Goal: Find contact information: Find contact information

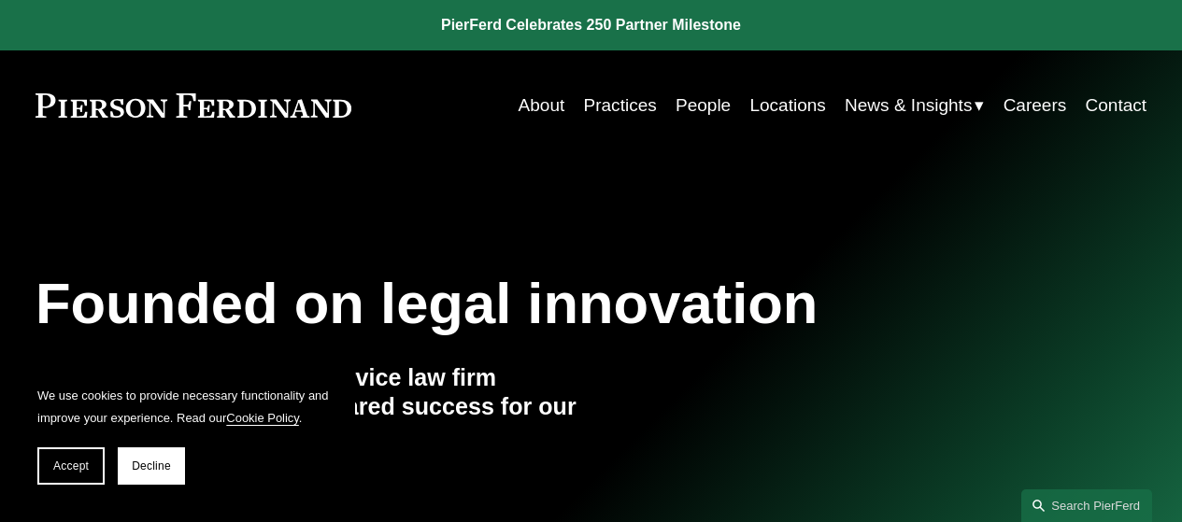
click at [689, 106] on link "People" at bounding box center [703, 106] width 55 height 36
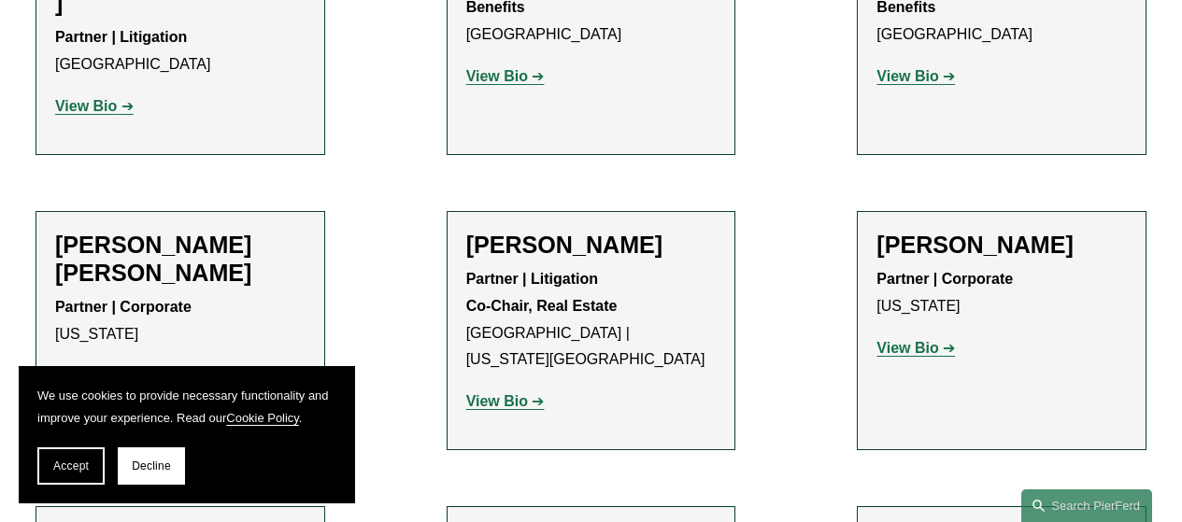
scroll to position [11633, 0]
click at [40, 468] on button "Accept" at bounding box center [70, 466] width 67 height 37
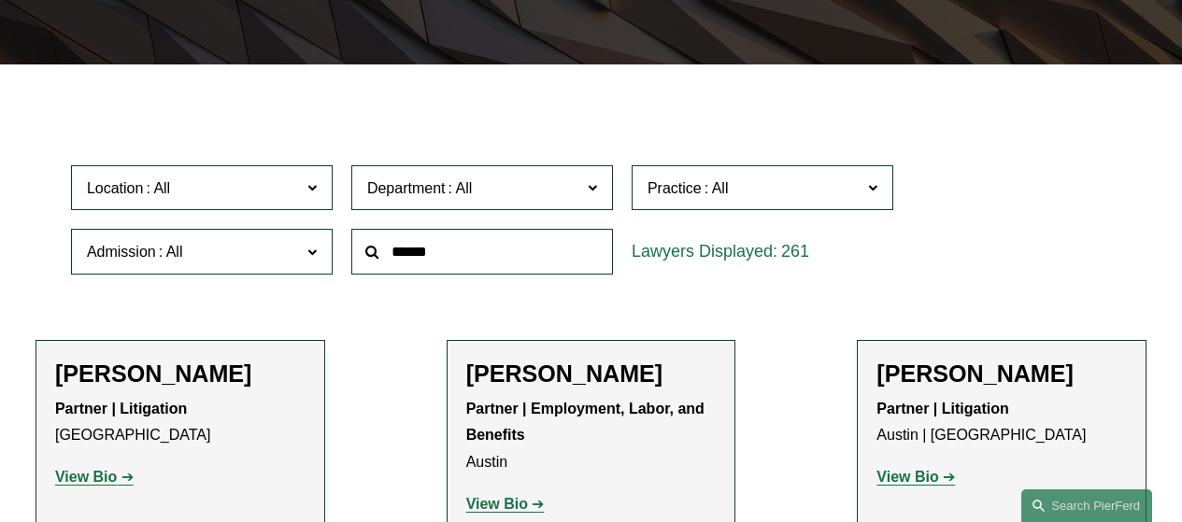
scroll to position [410, 0]
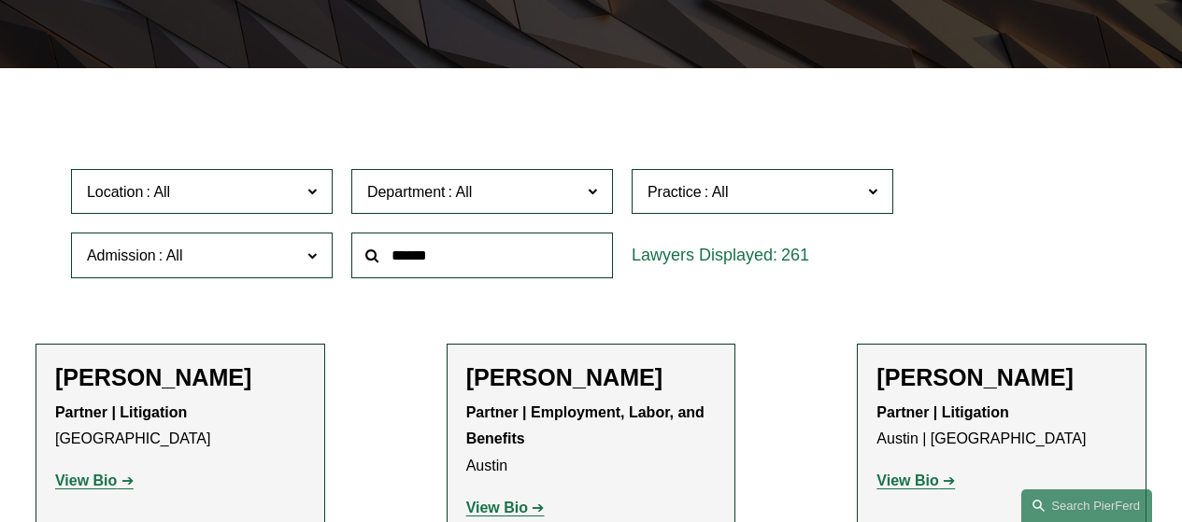
click at [421, 258] on input "text" at bounding box center [482, 256] width 262 height 46
type input "*********"
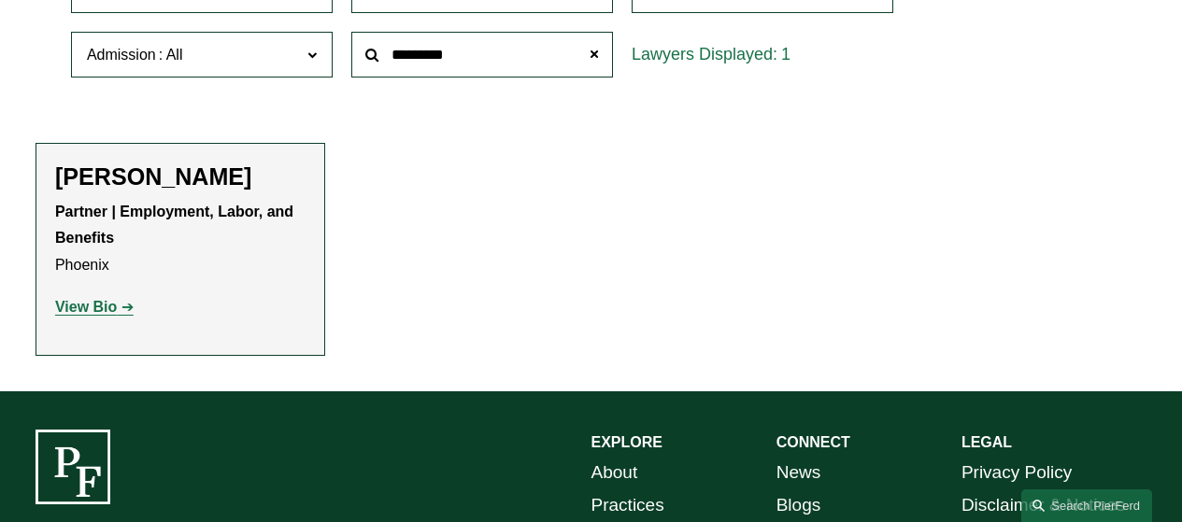
scroll to position [618, 0]
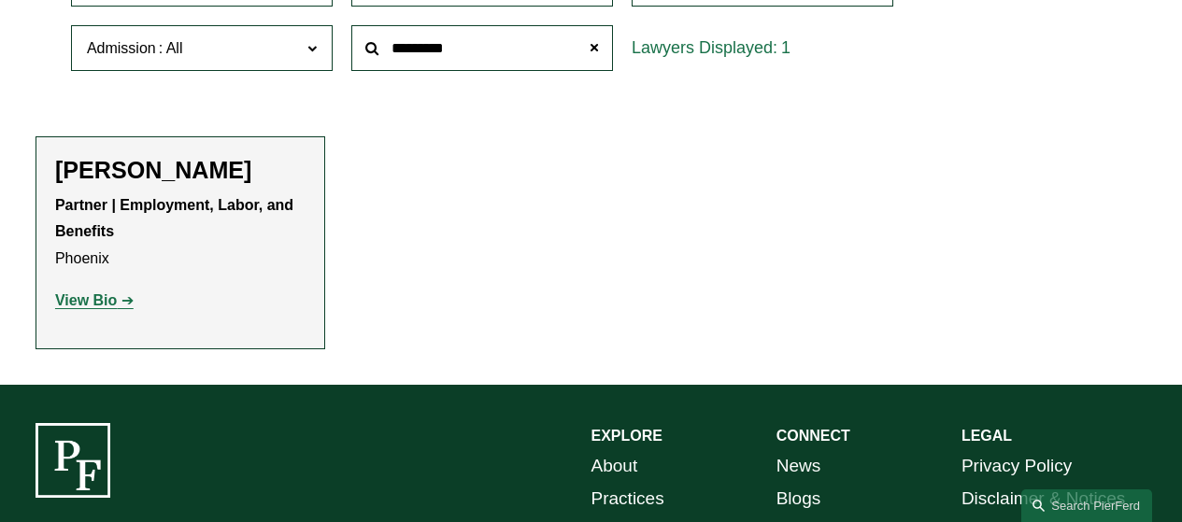
click at [96, 299] on strong "View Bio" at bounding box center [86, 300] width 62 height 16
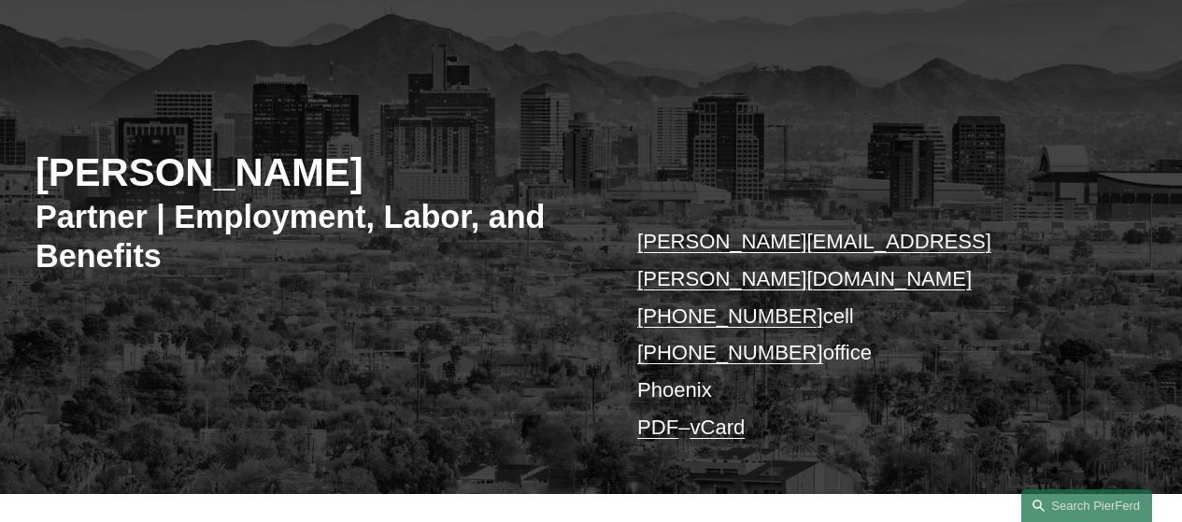
scroll to position [142, 0]
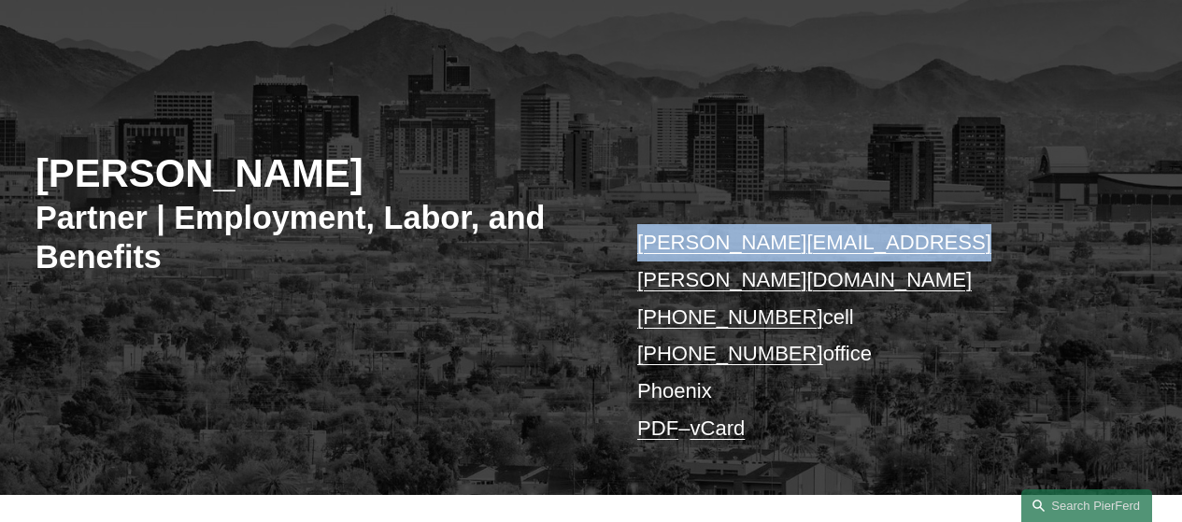
drag, startPoint x: 945, startPoint y: 243, endPoint x: 634, endPoint y: 241, distance: 310.2
click at [634, 241] on div "Alejandro Pérez Partner | Employment, Labor, and Benefits alejandro.perez@pierf…" at bounding box center [591, 274] width 1182 height 440
copy link "alejandro.perez@pierferd.com"
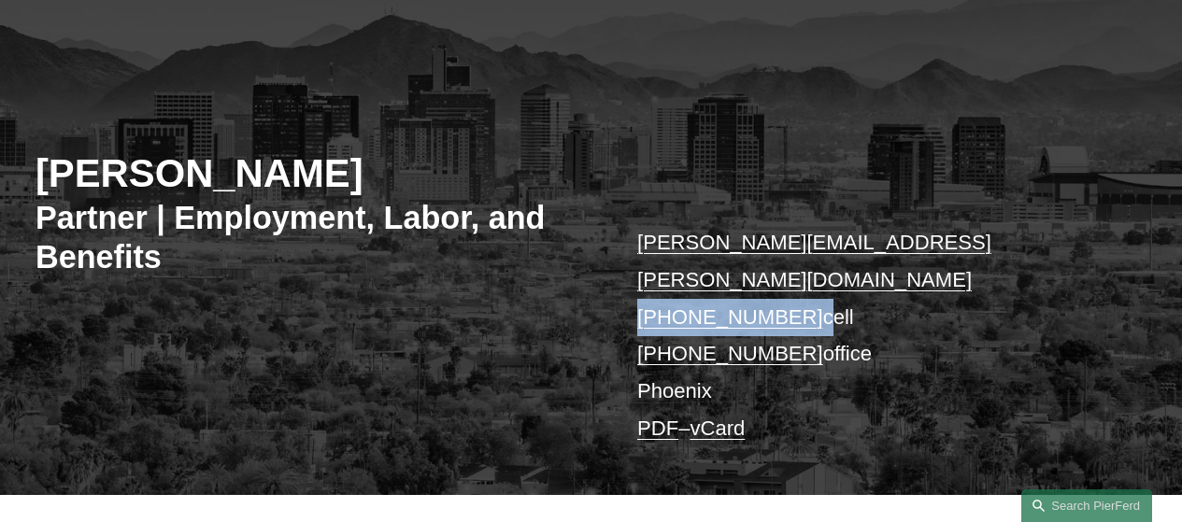
drag, startPoint x: 796, startPoint y: 287, endPoint x: 642, endPoint y: 278, distance: 154.4
click at [642, 278] on p "alejandro.perez@pierferd.com +1.210.387.7767 cell +1.602.887.3368 office Phoeni…" at bounding box center [868, 335] width 463 height 222
copy p "+1.210.387.7767"
